Goal: Information Seeking & Learning: Find specific fact

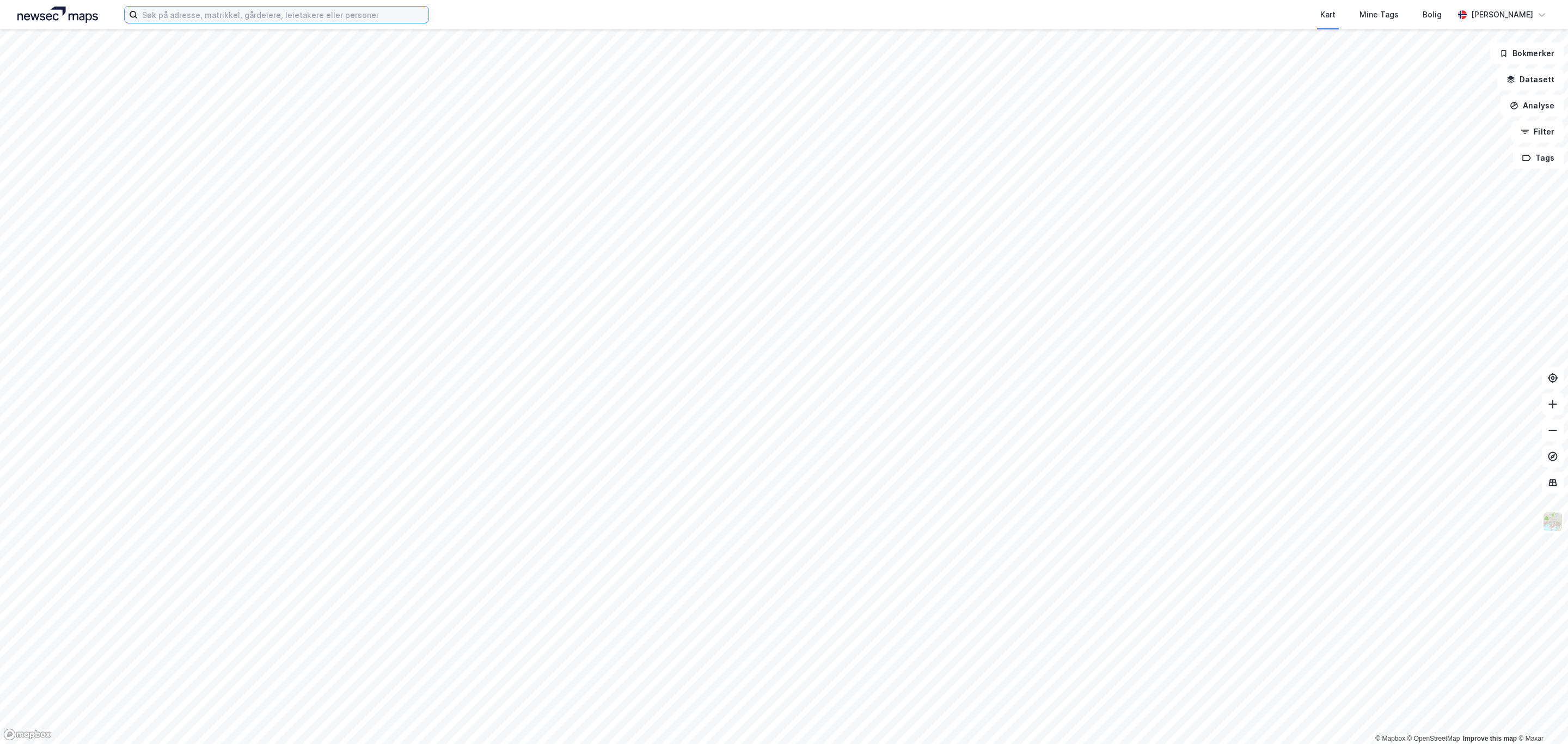
click at [277, 17] on input at bounding box center [283, 15] width 291 height 16
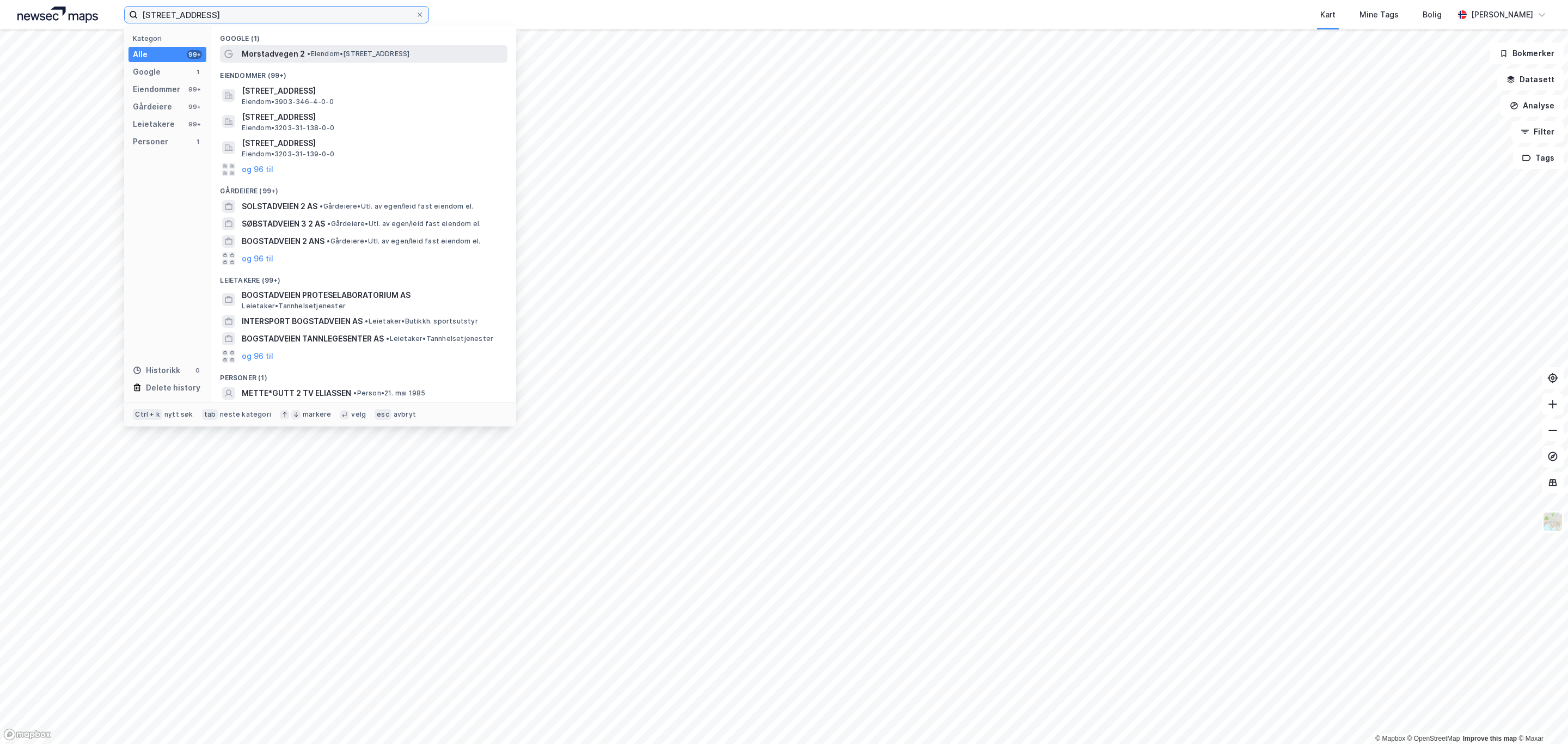
type input "[STREET_ADDRESS]"
click at [288, 57] on span "Morstadvegen 2" at bounding box center [273, 54] width 63 height 13
